Goal: Task Accomplishment & Management: Complete application form

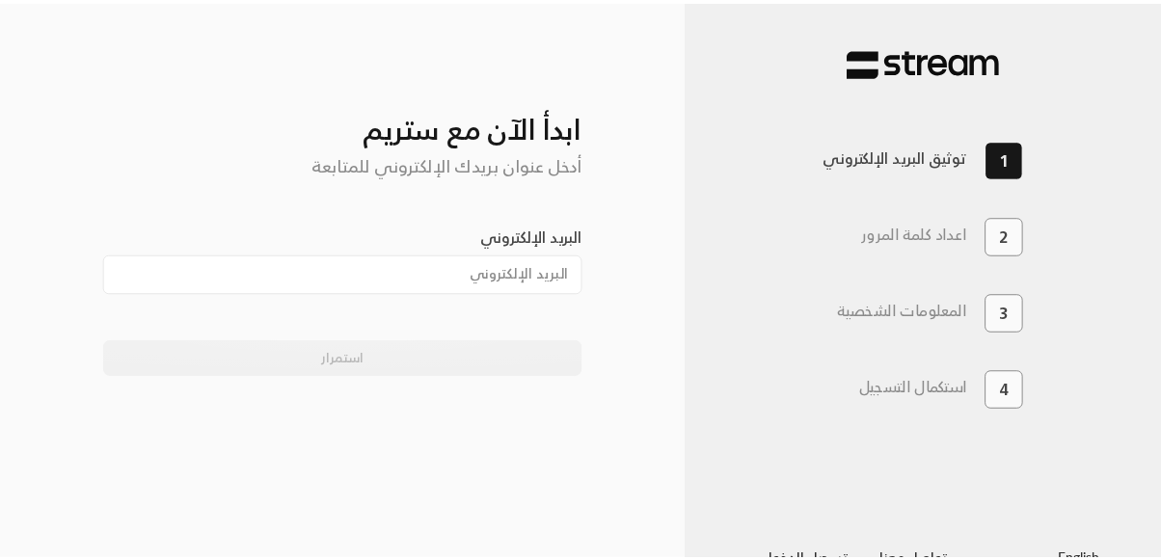
scroll to position [34, 0]
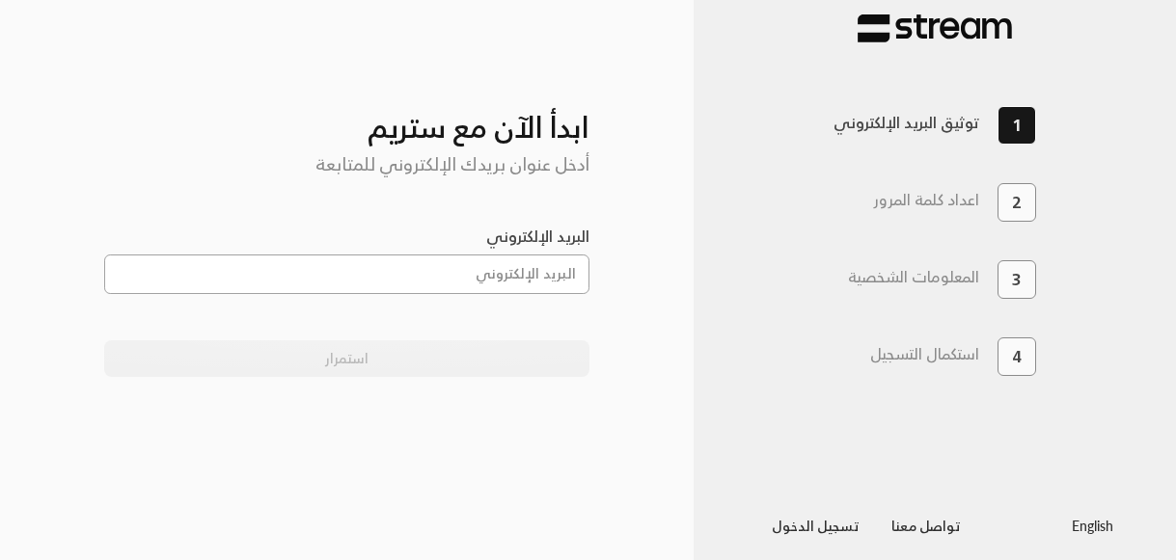
click at [544, 280] on input "البريد الإلكتروني" at bounding box center [346, 275] width 485 height 40
type input "[EMAIL_ADDRESS][DOMAIN_NAME]"
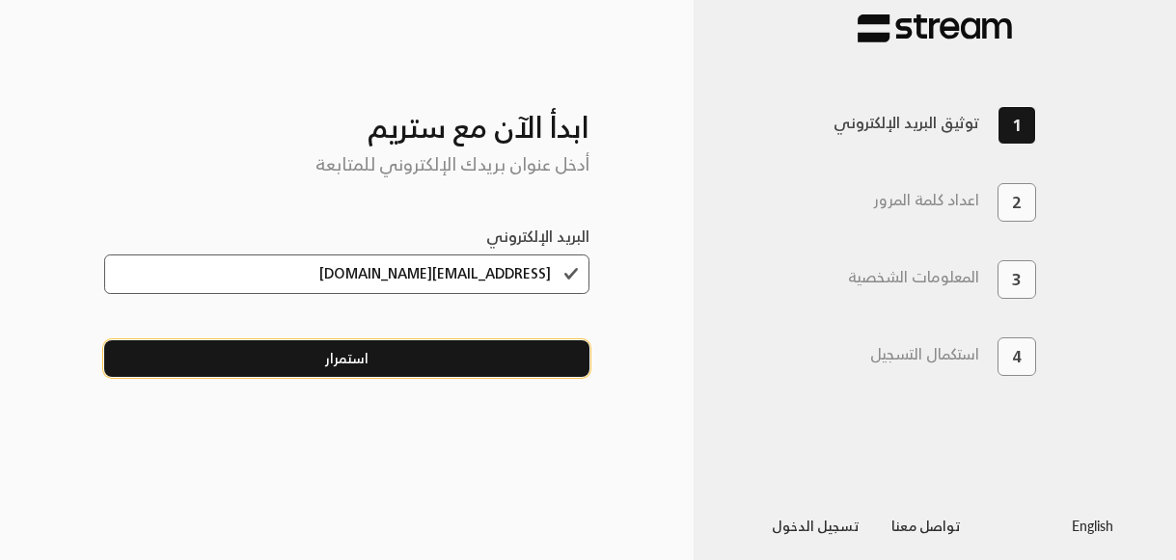
click at [392, 365] on button "استمرار" at bounding box center [346, 359] width 485 height 36
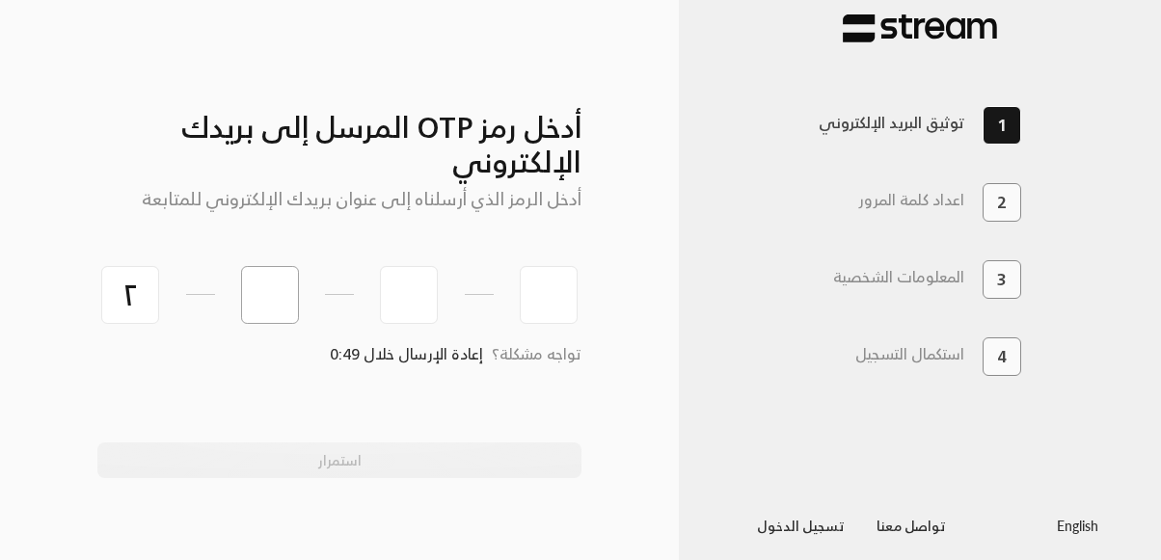
type input "2"
type input "4"
type input "0"
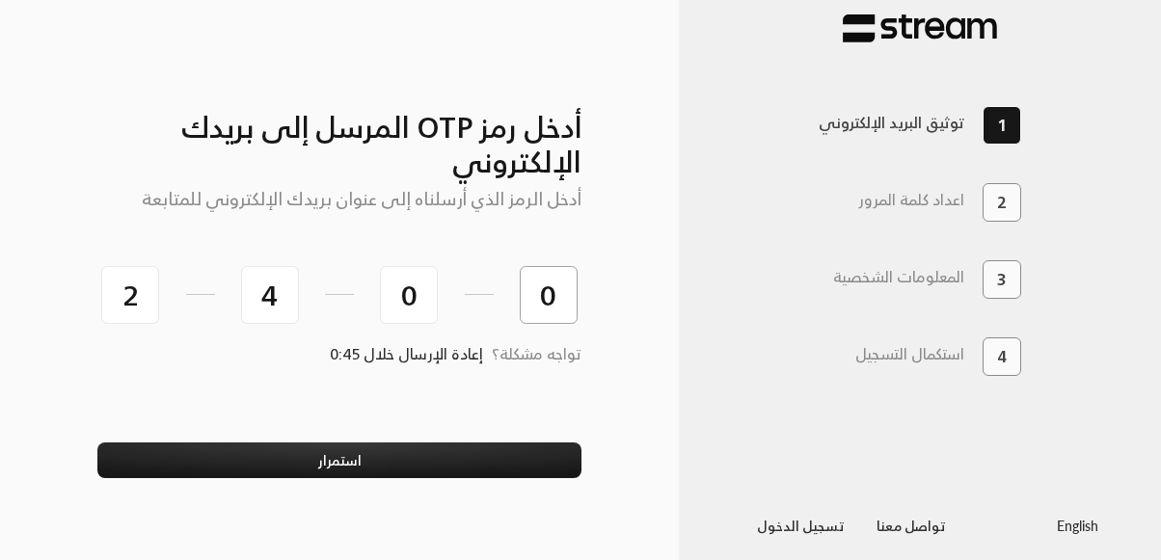
type input "0"
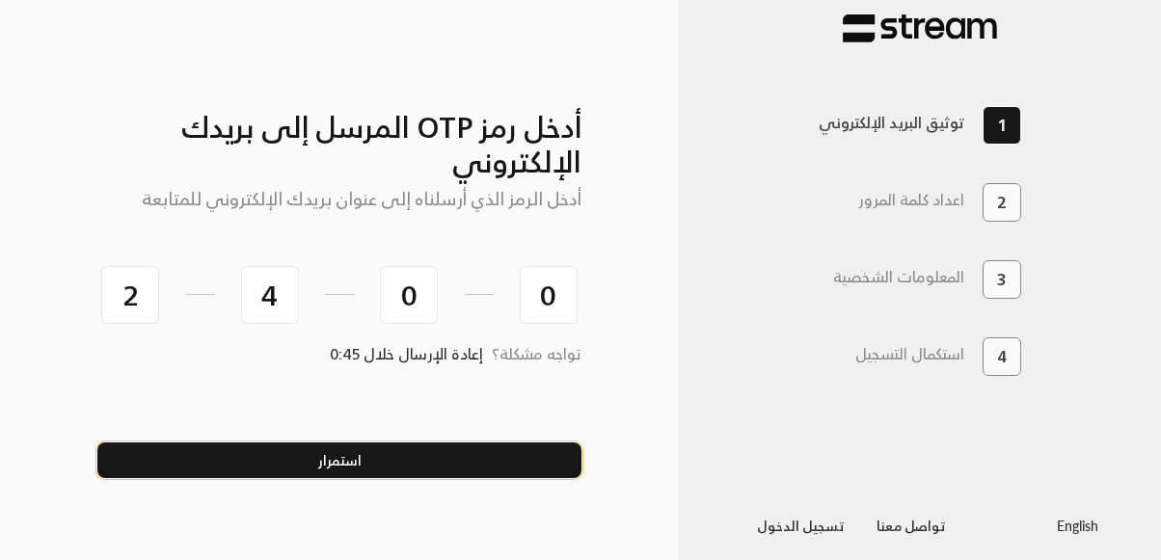
click at [338, 458] on button "استمرار" at bounding box center [339, 461] width 485 height 36
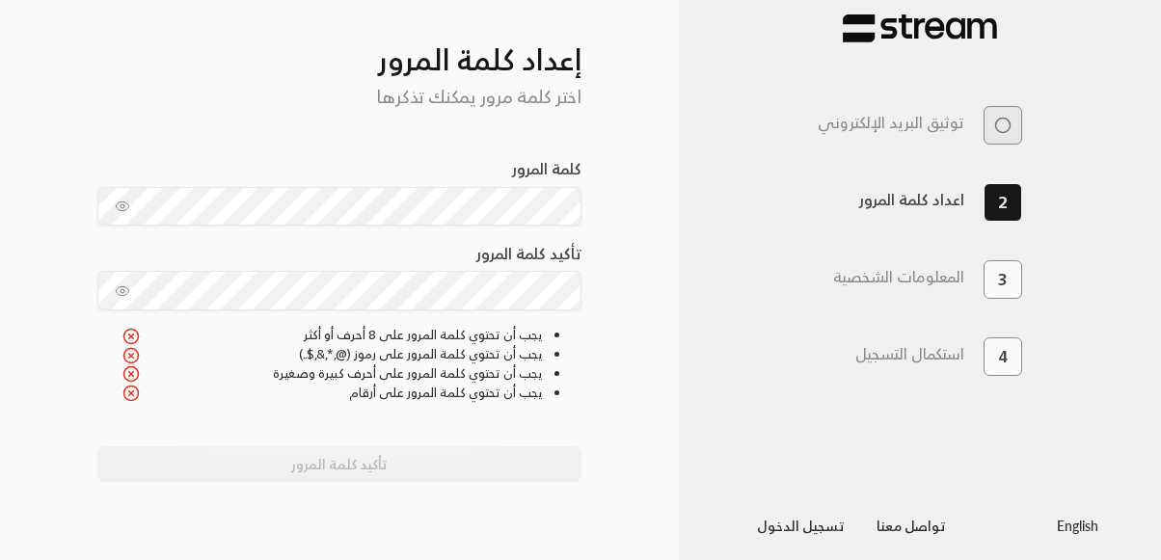
scroll to position [68, 0]
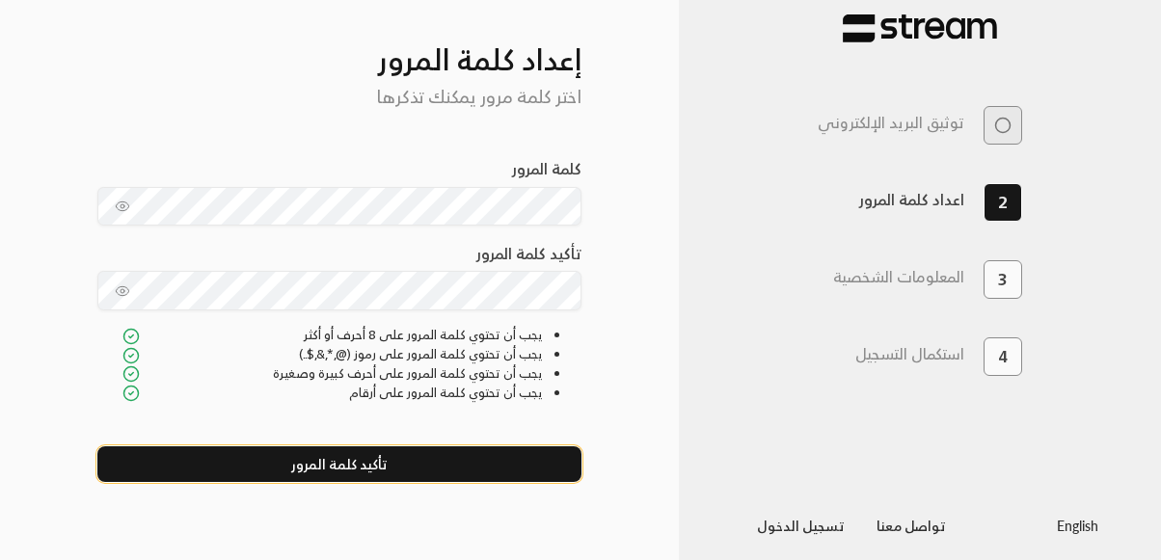
click at [399, 451] on button "تأكيد كلمة المرور" at bounding box center [339, 465] width 485 height 36
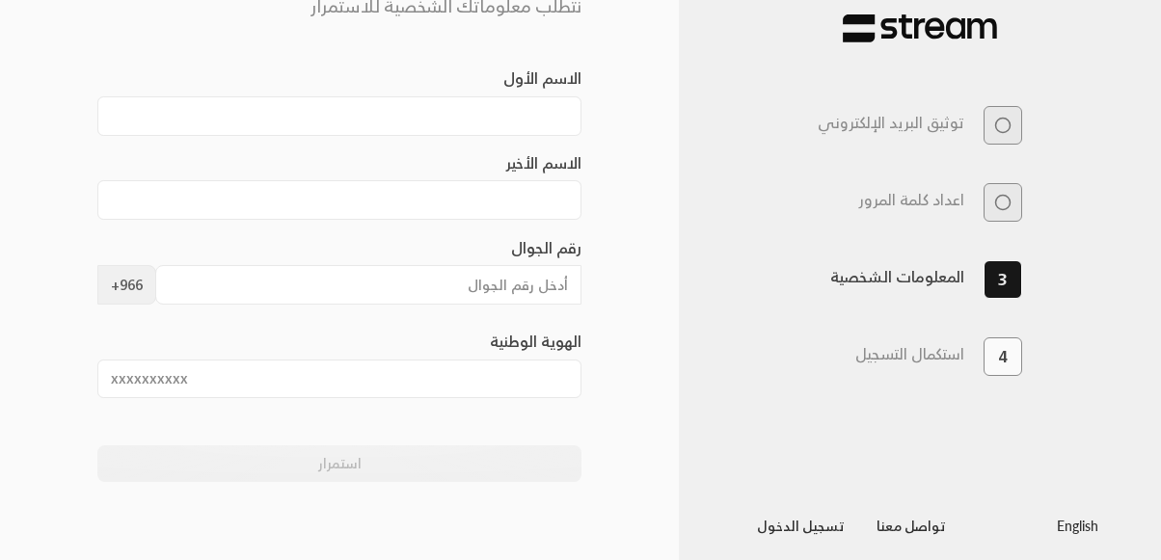
scroll to position [154, 0]
click at [526, 125] on input "الاسم الأول" at bounding box center [339, 120] width 485 height 40
click at [460, 212] on input "الاسم الأخير" at bounding box center [339, 204] width 485 height 40
click at [533, 115] on input "الاسم الأول" at bounding box center [339, 120] width 485 height 40
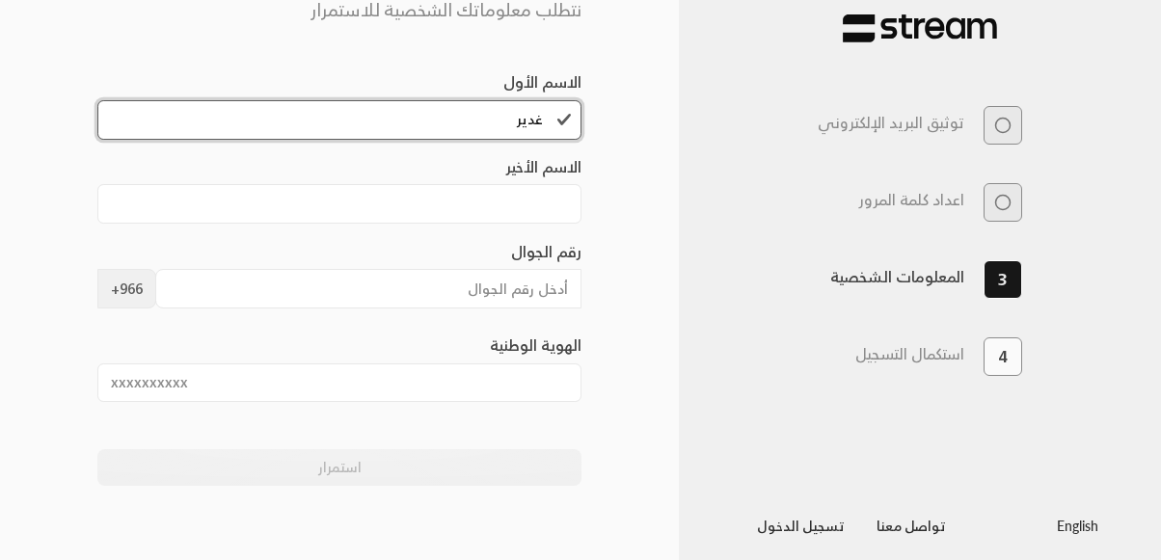
type input "غدير"
click at [495, 221] on input "الاسم الأخير" at bounding box center [339, 204] width 485 height 40
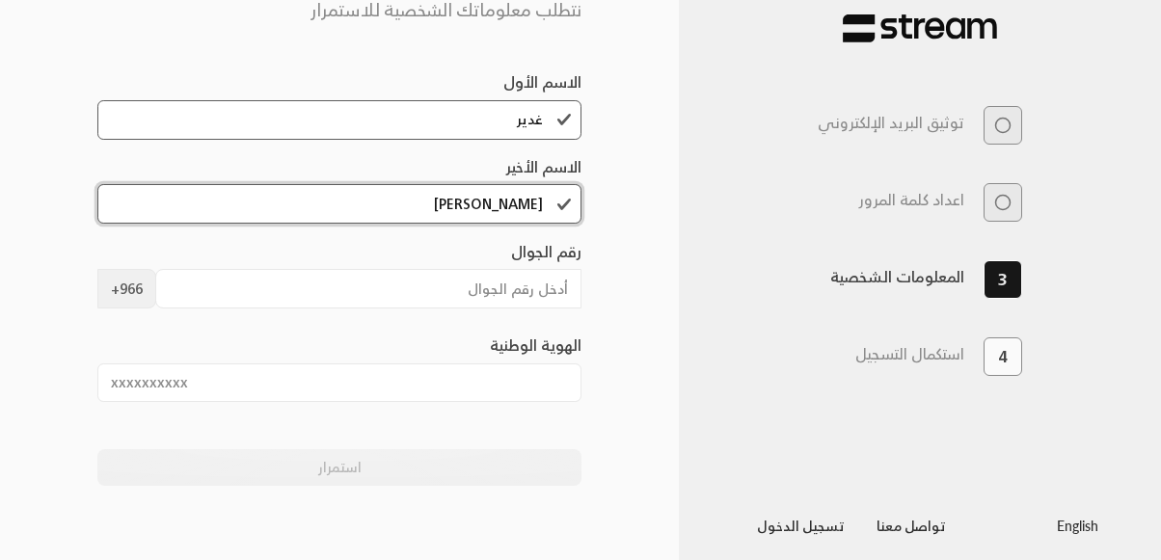
type input "[PERSON_NAME]"
click at [473, 299] on input "رقم الجوال" at bounding box center [368, 289] width 427 height 40
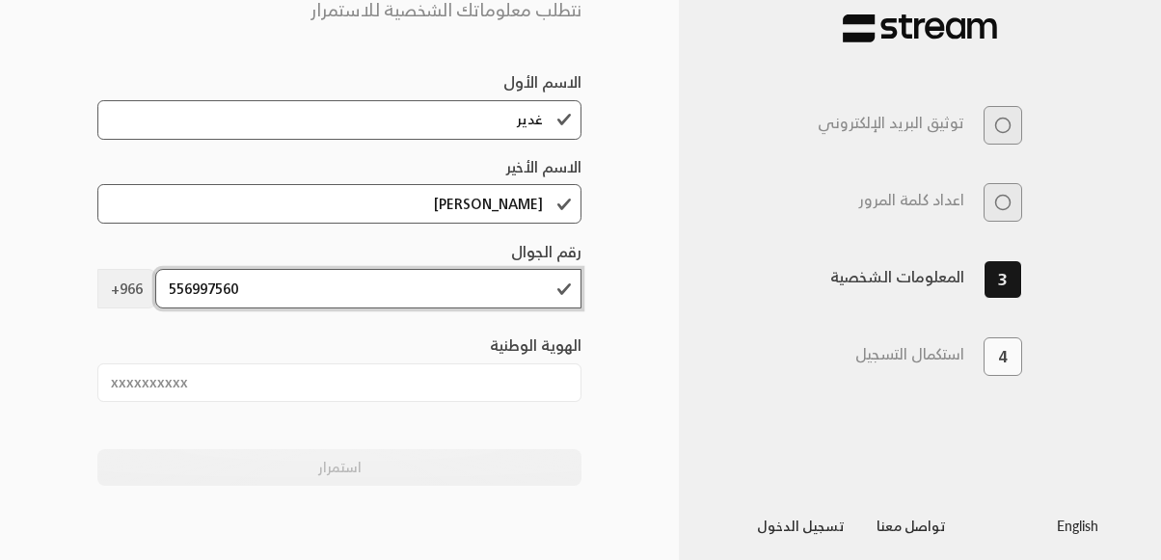
type input "556997560"
click at [416, 392] on input "الهوية الوطنية" at bounding box center [339, 384] width 485 height 40
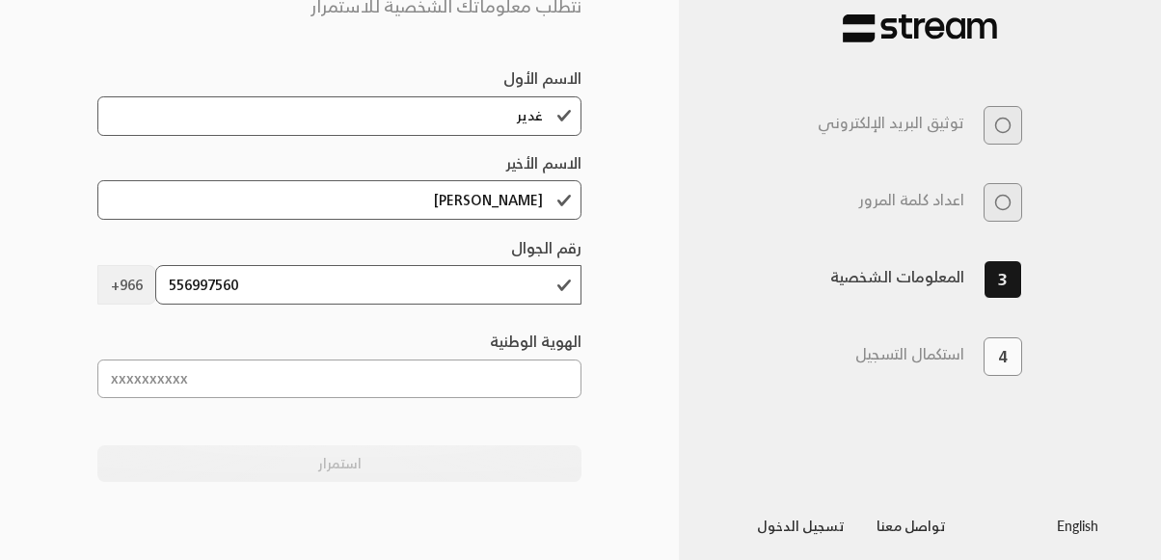
scroll to position [0, 0]
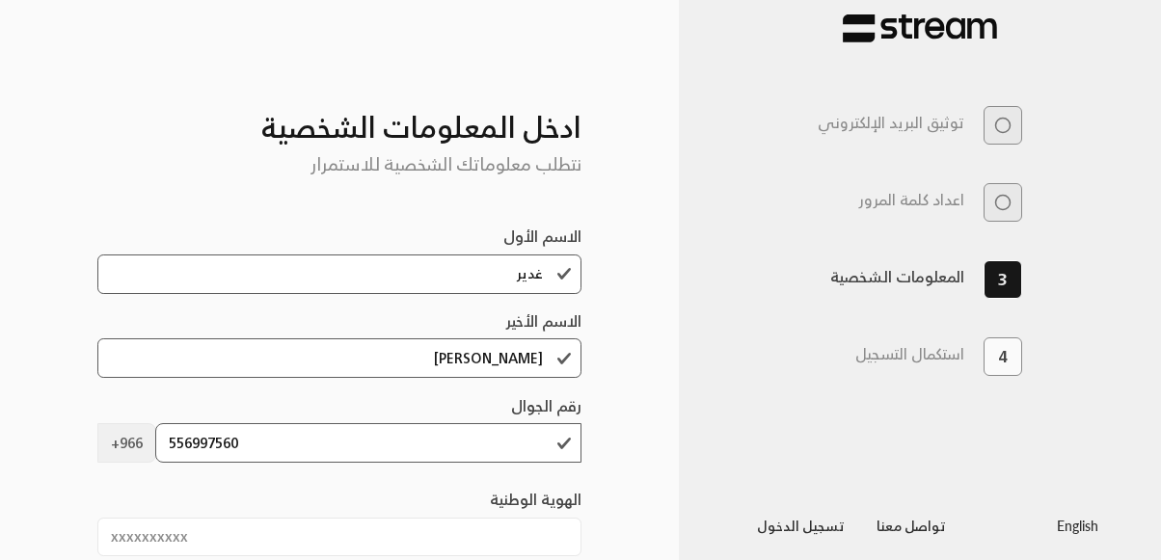
click at [919, 20] on img at bounding box center [920, 29] width 154 height 30
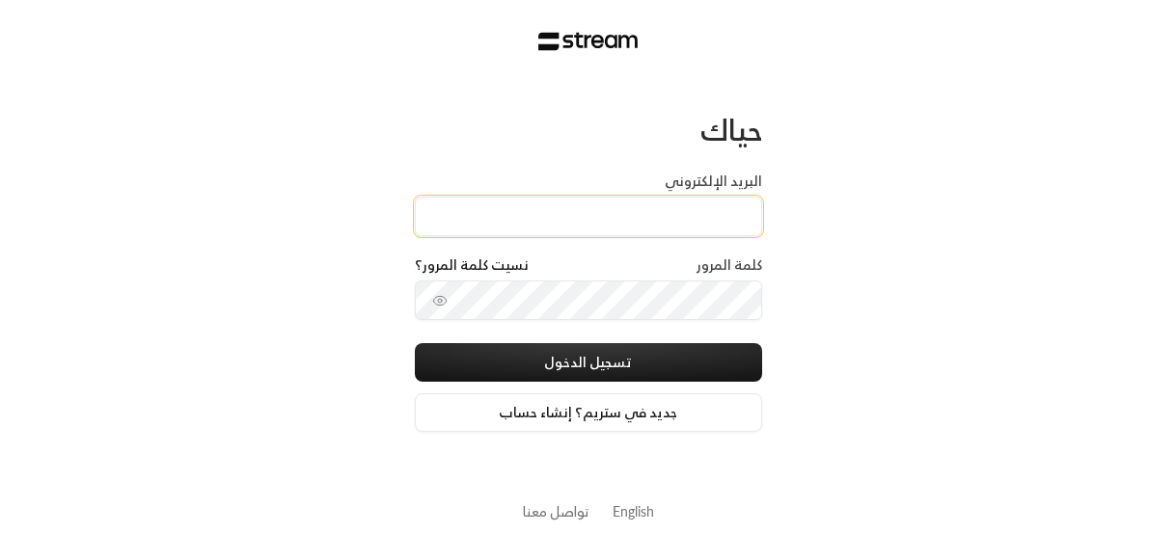
click at [610, 224] on input "البريد الإلكتروني" at bounding box center [588, 217] width 347 height 40
type input "[EMAIL_ADDRESS][DOMAIN_NAME]"
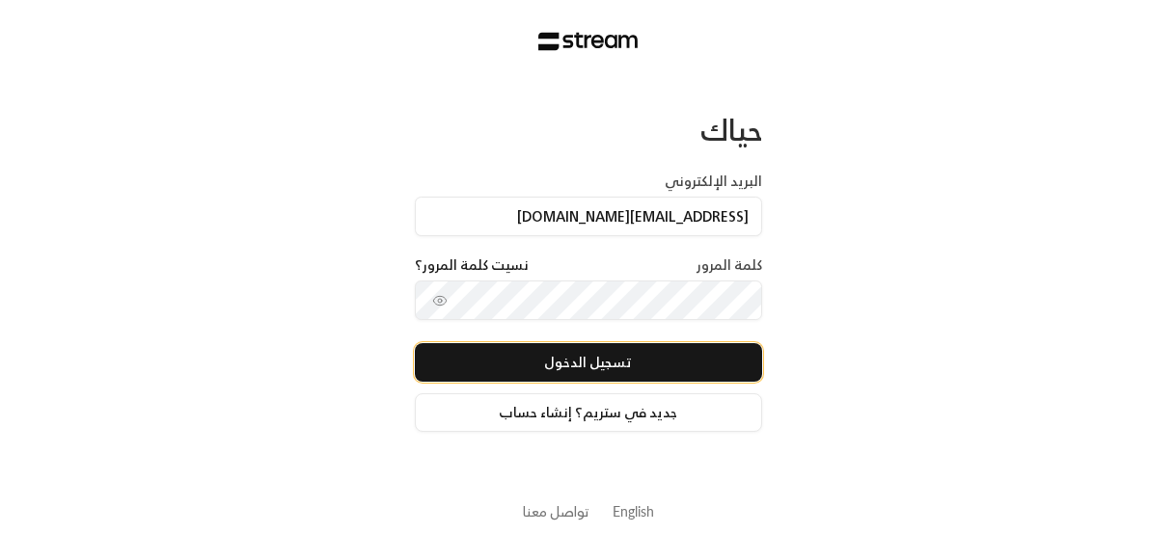
click at [550, 357] on button "تسجيل الدخول" at bounding box center [588, 362] width 347 height 39
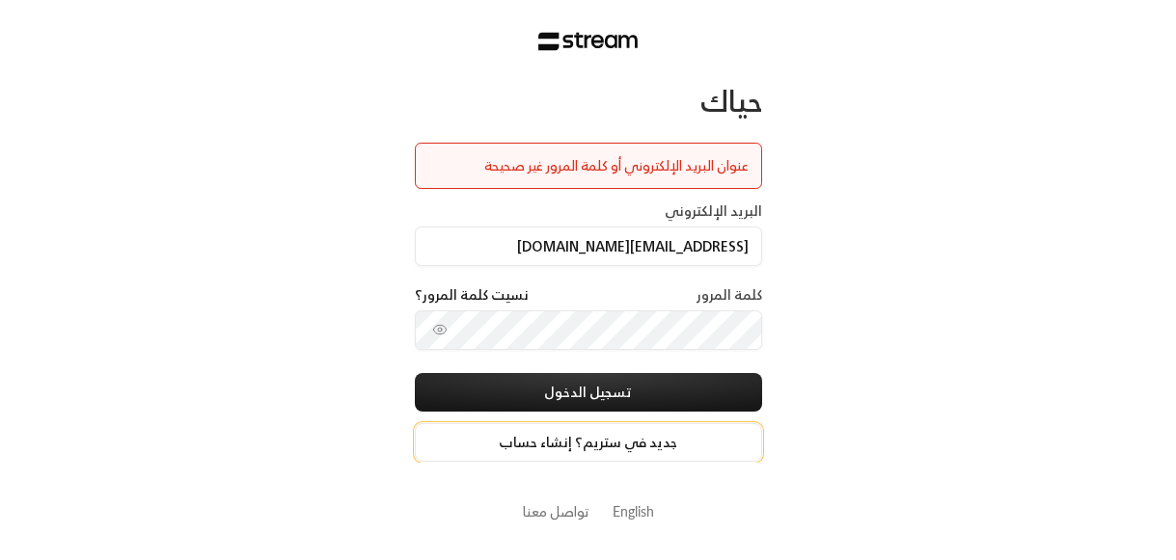
click at [571, 437] on link "جديد في ستريم؟ إنشاء حساب" at bounding box center [588, 442] width 347 height 39
